Goal: Transaction & Acquisition: Purchase product/service

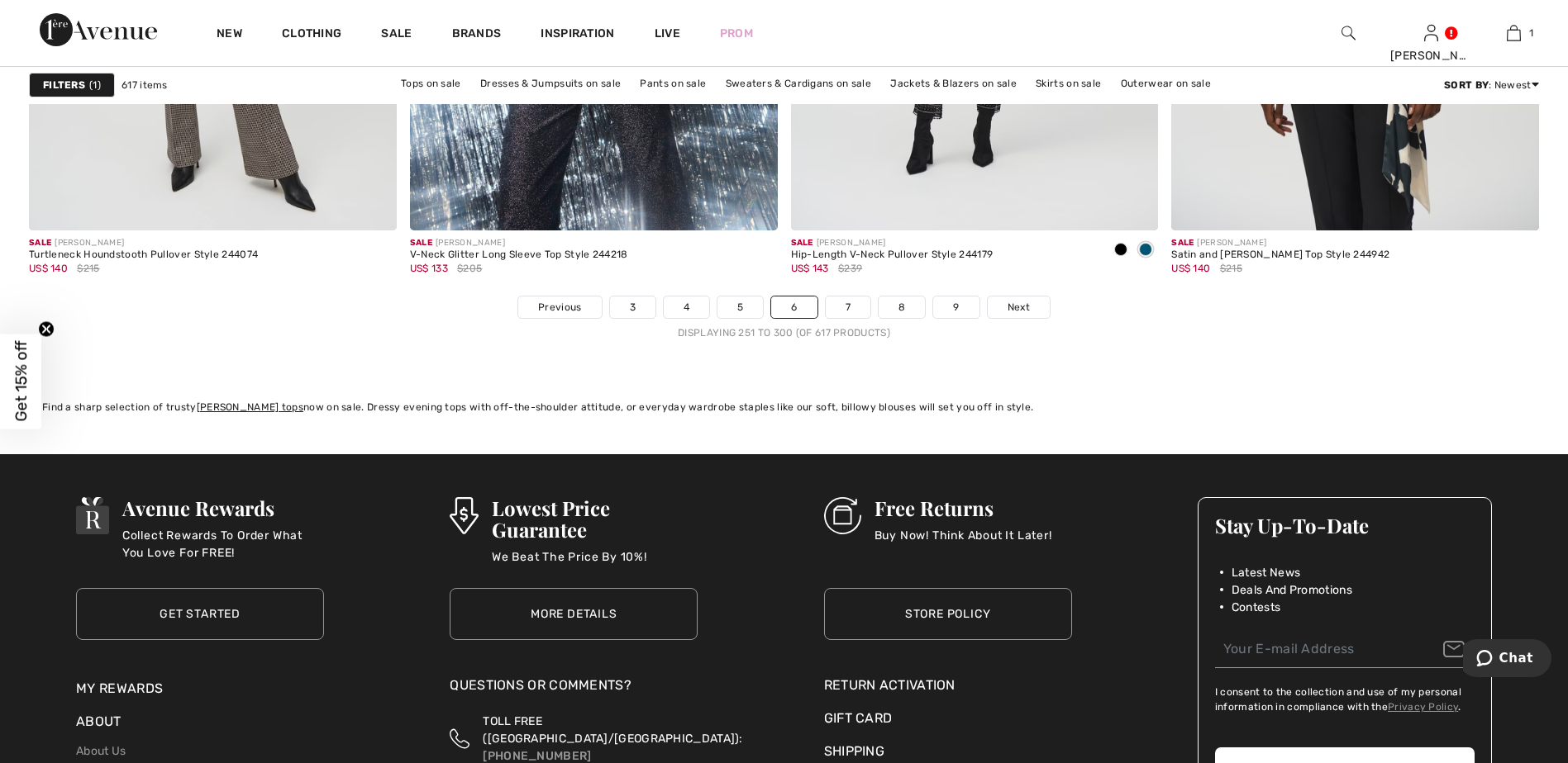
scroll to position [9172, 0]
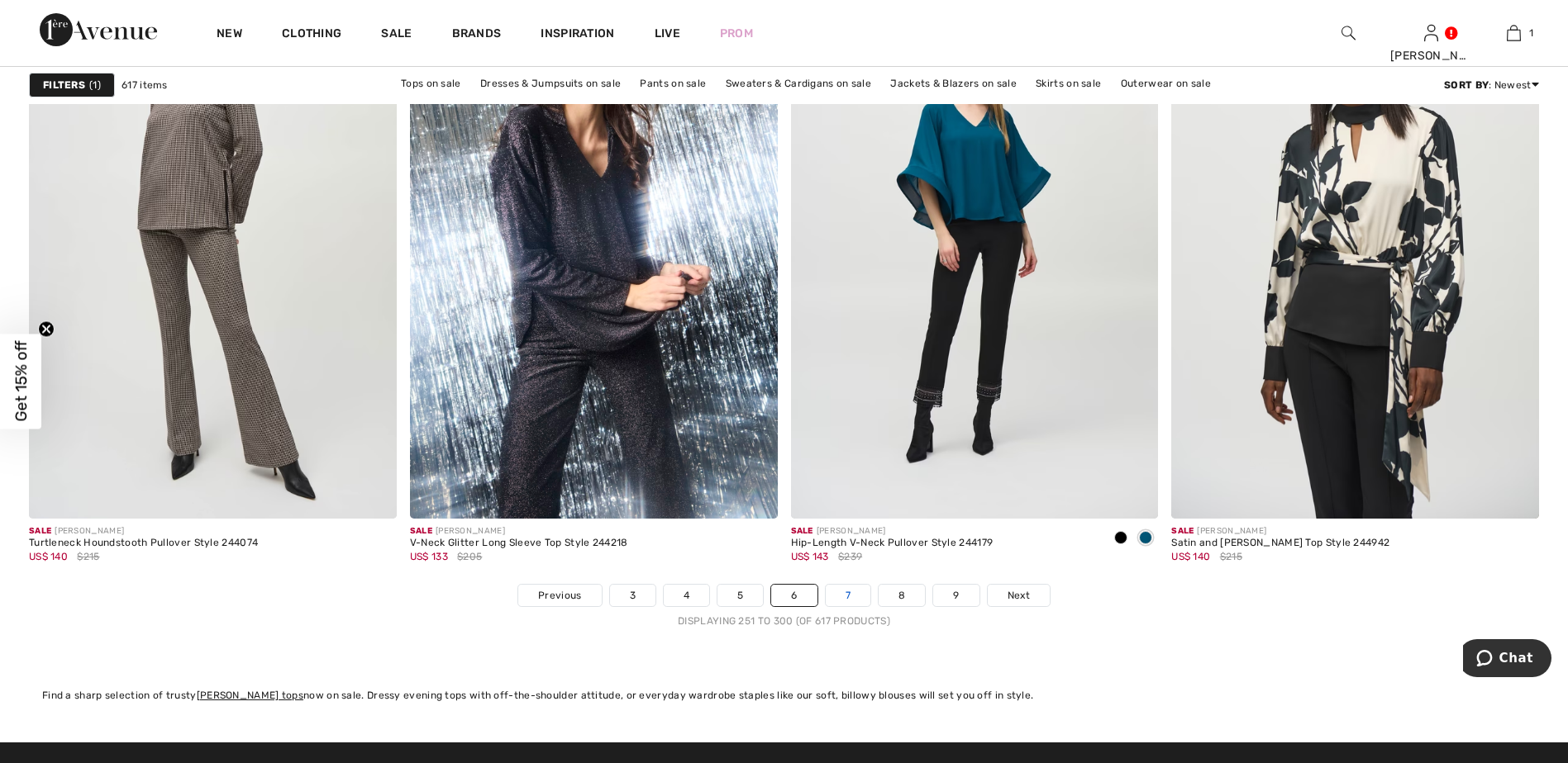
click at [853, 604] on nav "Previous 3 4 5 6 7 8 9 Next Displaying 251 to 300 (of 617 products)" at bounding box center [784, 606] width 1510 height 45
drag, startPoint x: 853, startPoint y: 603, endPoint x: 846, endPoint y: 595, distance: 10.6
click at [846, 596] on link "7" at bounding box center [848, 596] width 45 height 22
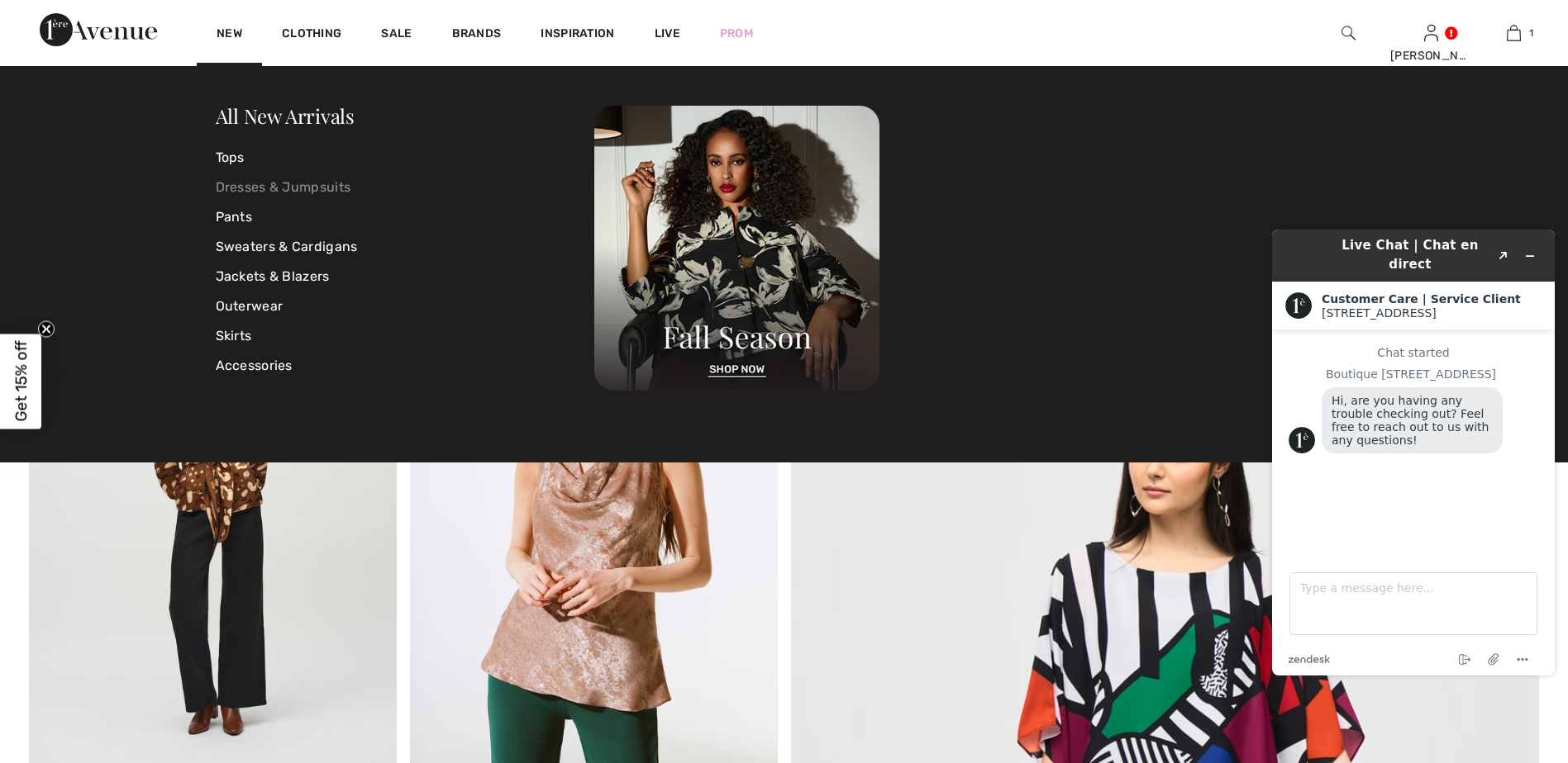
click at [260, 178] on link "Dresses & Jumpsuits" at bounding box center [405, 187] width 379 height 29
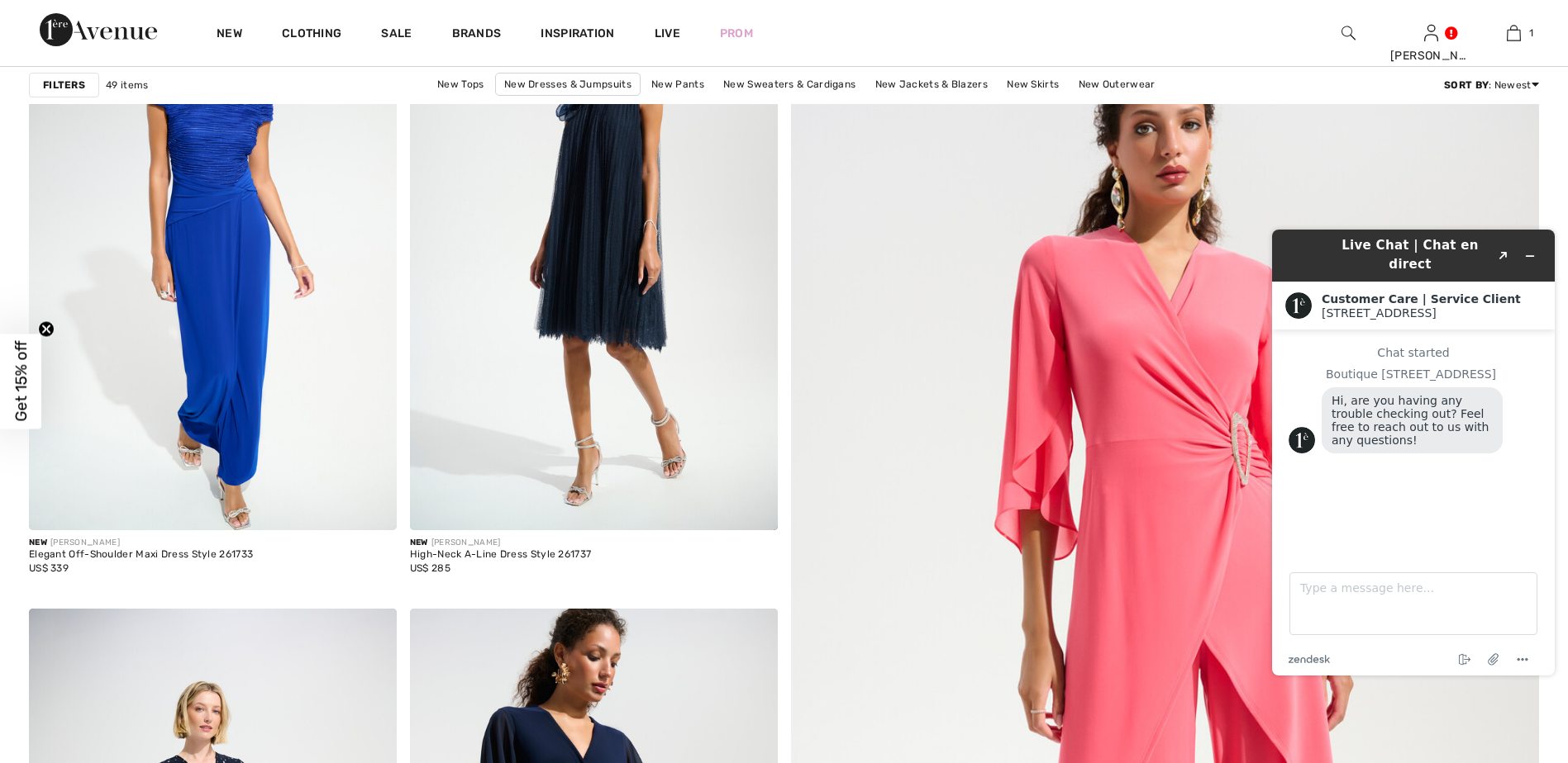
scroll to position [493, 0]
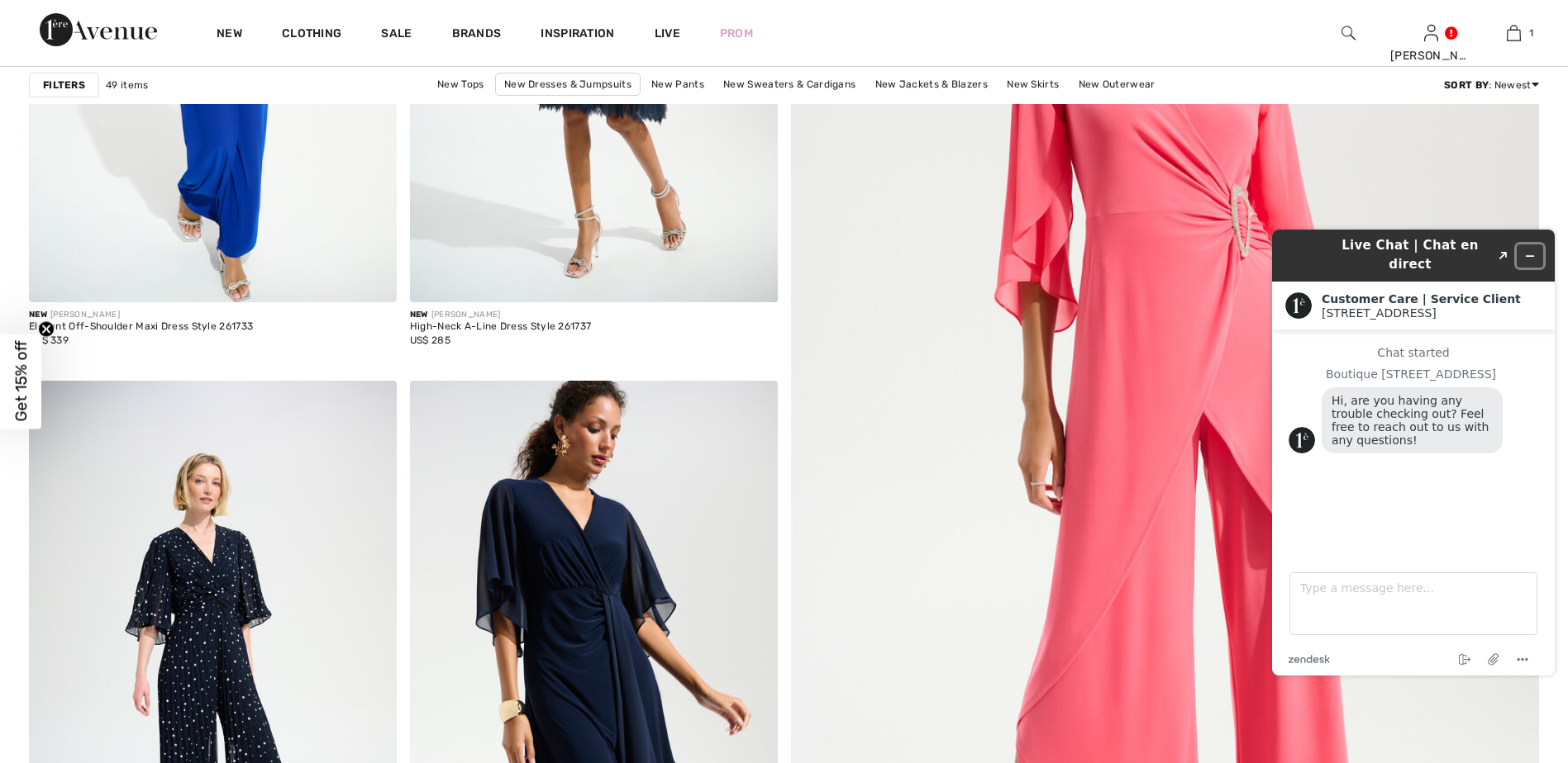
click at [1531, 251] on icon "Minimize widget" at bounding box center [1530, 257] width 12 height 12
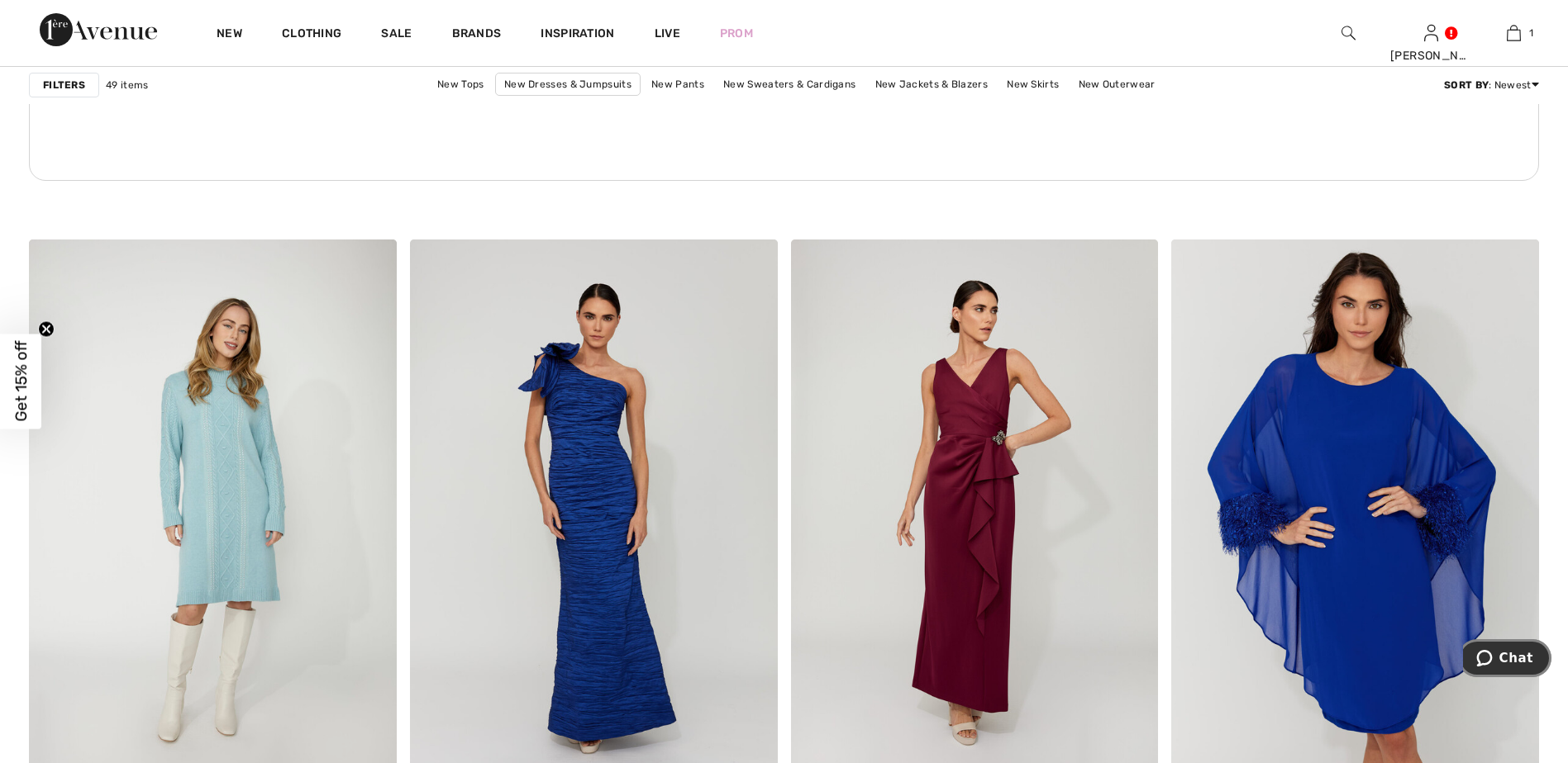
scroll to position [2820, 0]
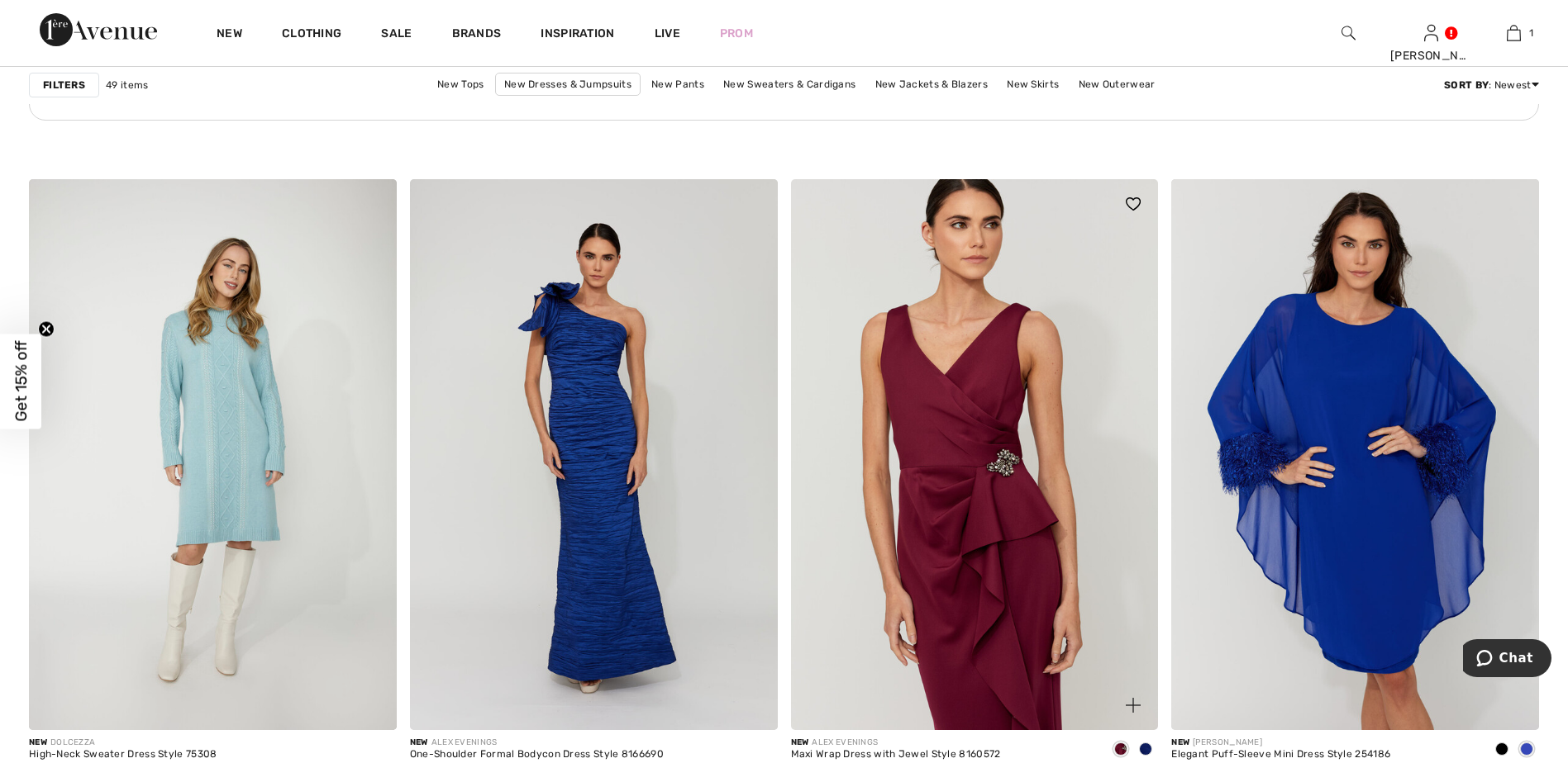
click at [1034, 508] on img at bounding box center [974, 454] width 368 height 550
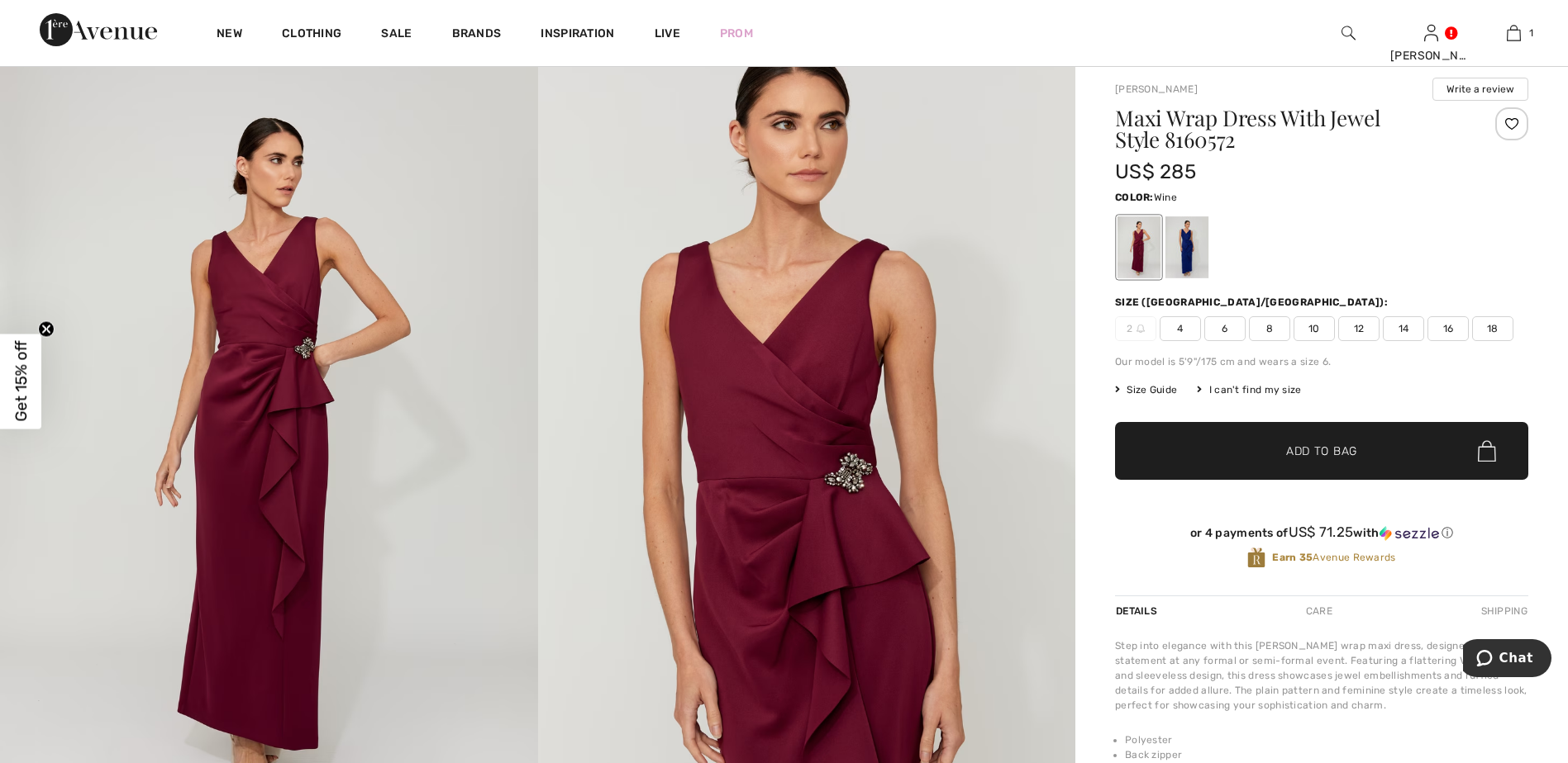
scroll to position [17, 0]
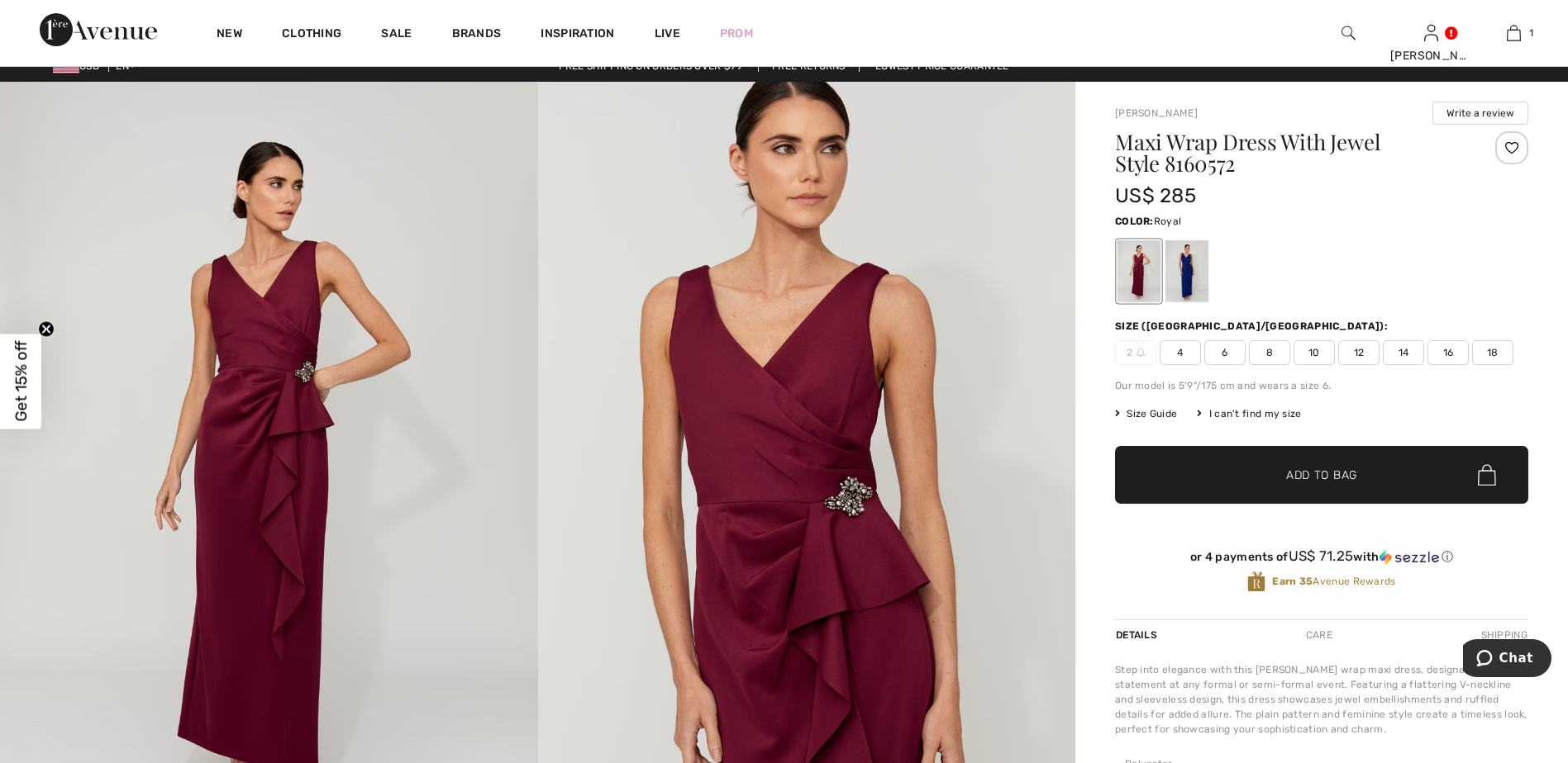
click at [1190, 272] on div at bounding box center [1187, 270] width 43 height 62
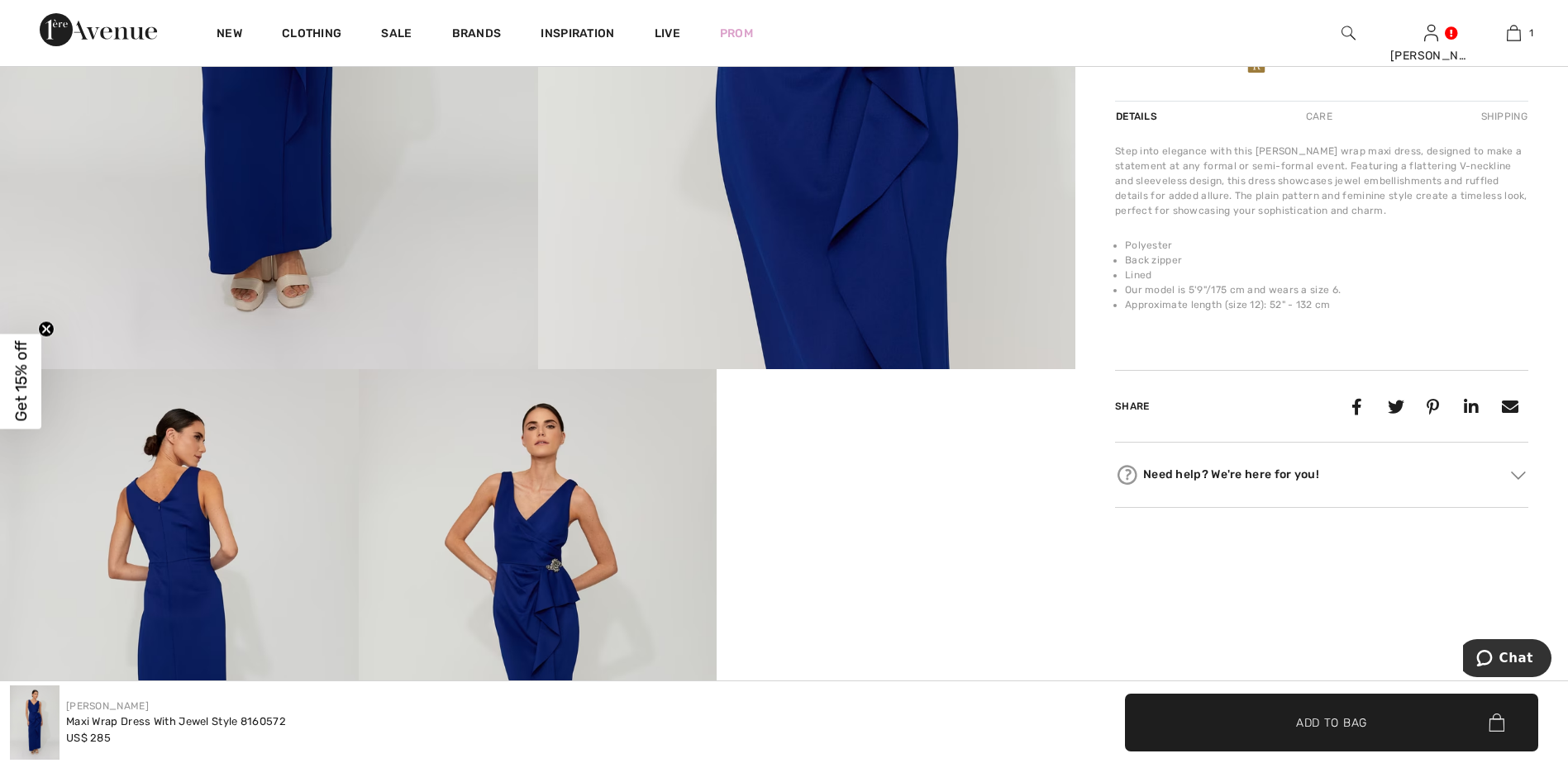
scroll to position [0, 0]
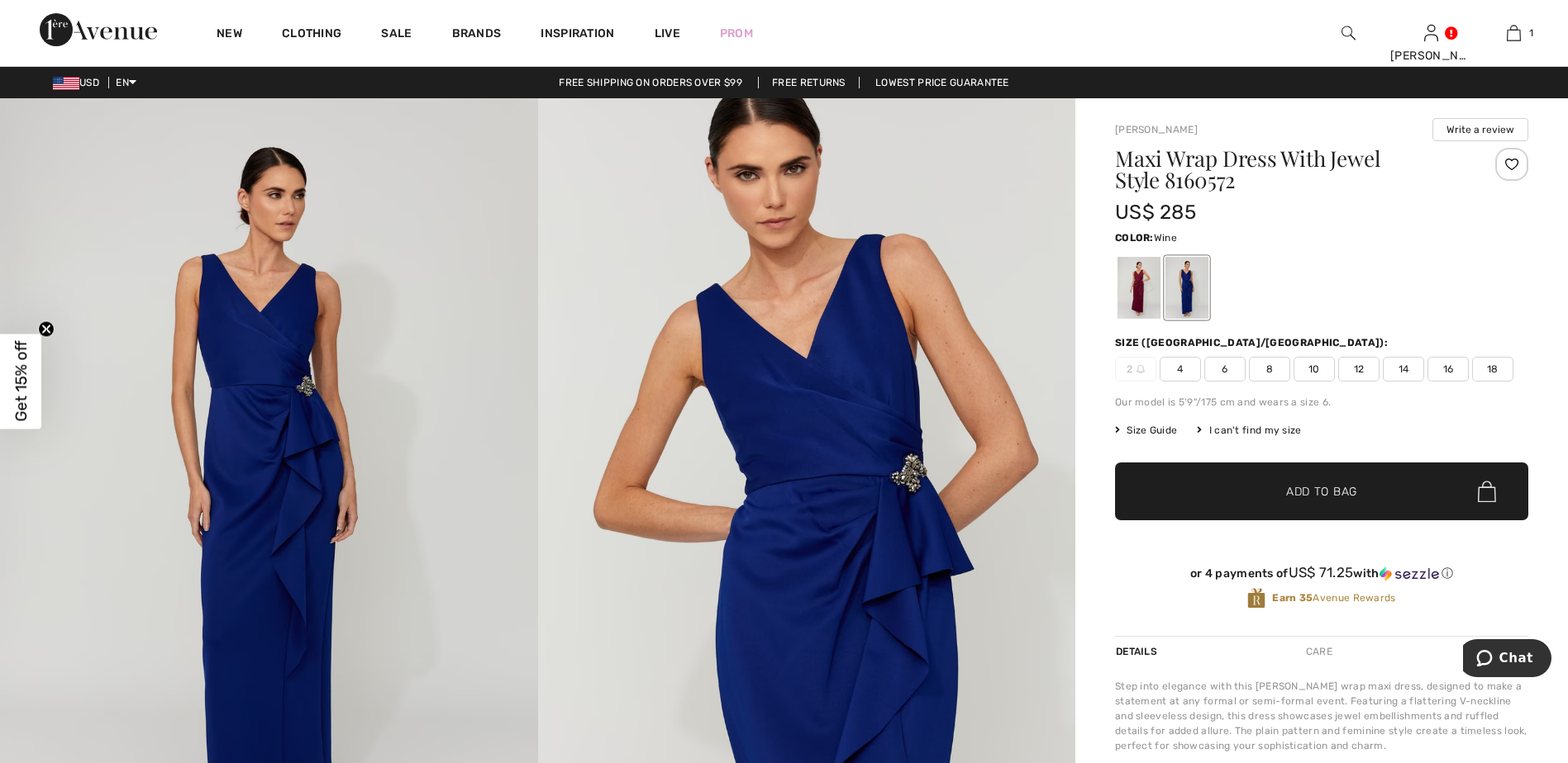
click at [1142, 296] on div at bounding box center [1139, 287] width 43 height 62
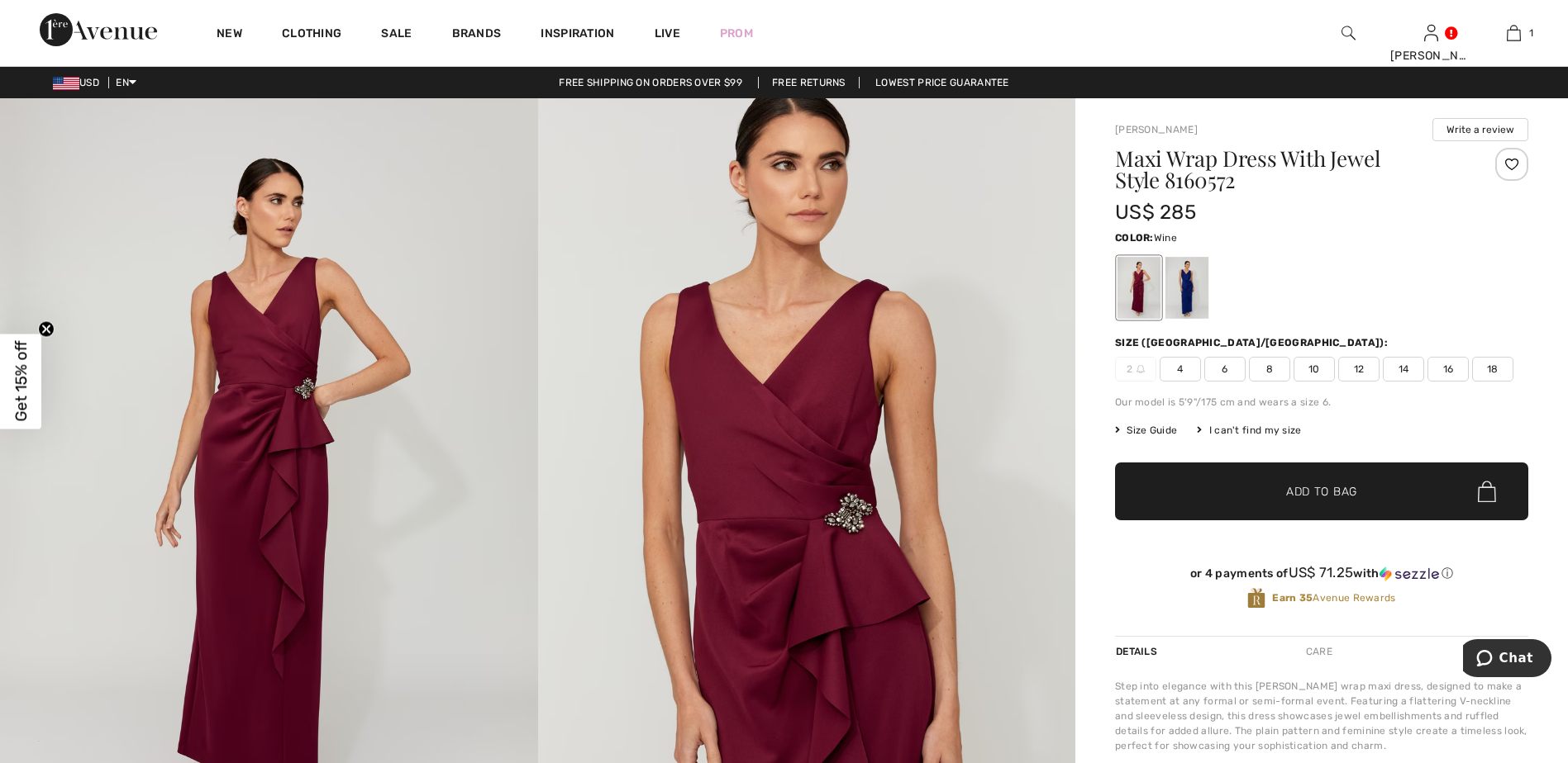
scroll to position [138, 0]
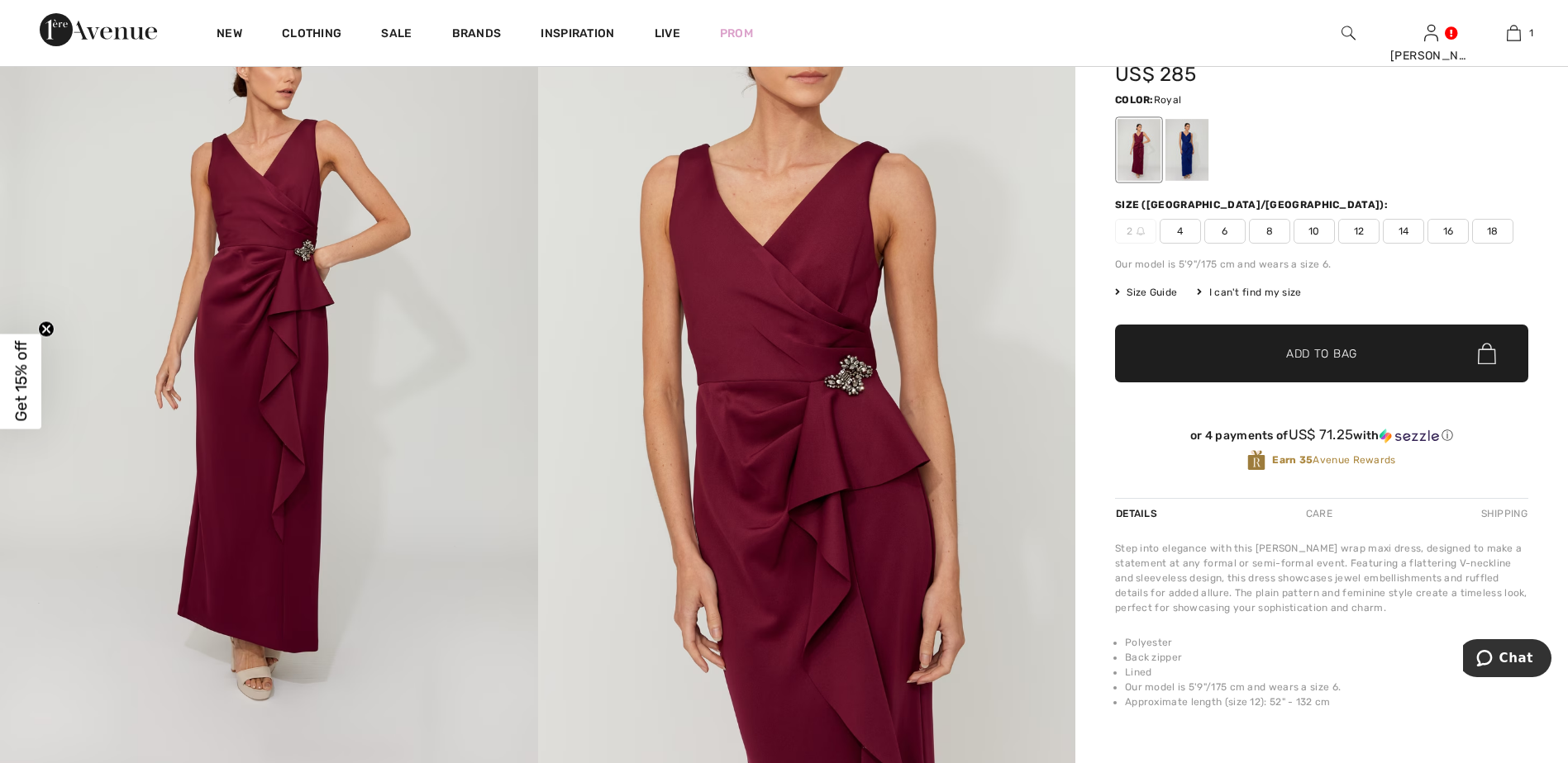
click at [1194, 152] on div at bounding box center [1187, 149] width 43 height 62
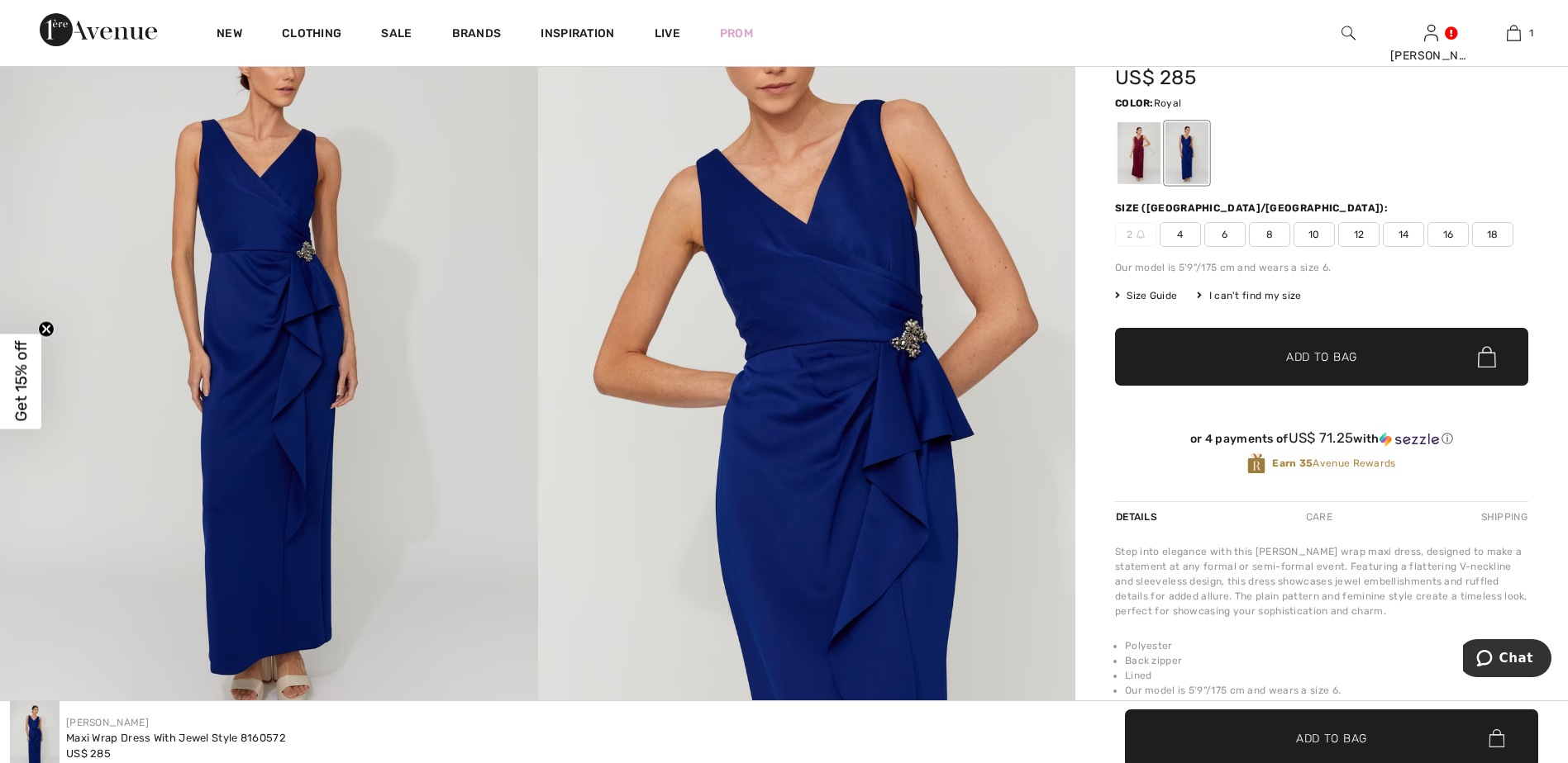
scroll to position [0, 0]
